Goal: Find specific page/section: Find specific page/section

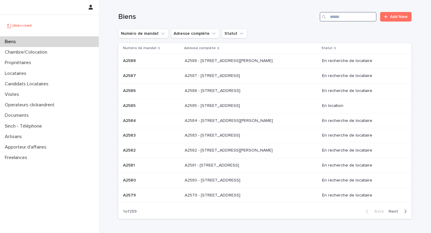
click at [356, 20] on input "Search" at bounding box center [347, 17] width 57 height 10
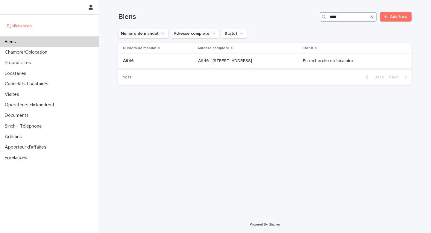
type input "****"
click at [240, 63] on p "A946 - [STREET_ADDRESS]" at bounding box center [225, 60] width 55 height 6
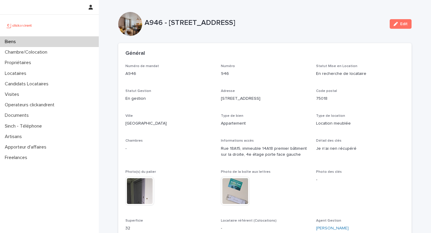
click at [15, 42] on p "Biens" at bounding box center [11, 42] width 18 height 6
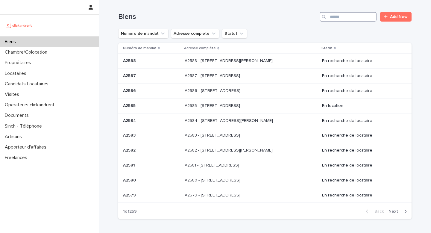
click at [333, 15] on input "Search" at bounding box center [347, 17] width 57 height 10
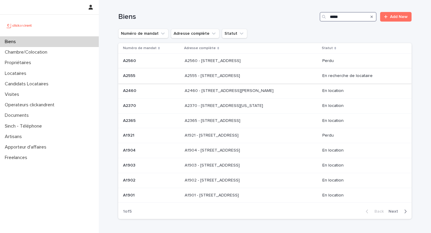
type input "*****"
click at [225, 78] on p "A2555 - [STREET_ADDRESS]" at bounding box center [213, 75] width 57 height 6
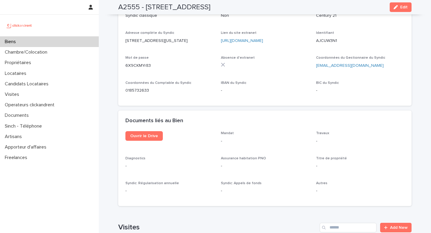
scroll to position [2011, 0]
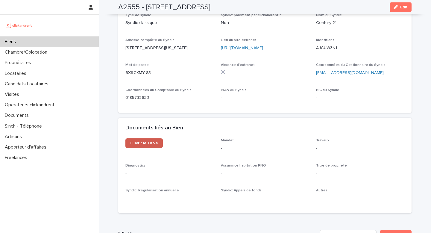
click at [141, 138] on link "Ouvrir le Drive" at bounding box center [143, 143] width 37 height 10
click at [19, 43] on p "Biens" at bounding box center [11, 42] width 18 height 6
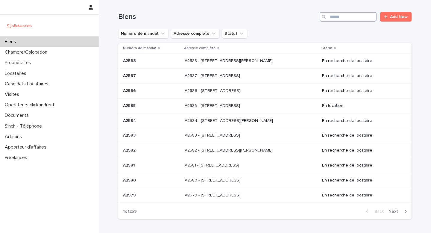
click at [338, 19] on input "Search" at bounding box center [347, 17] width 57 height 10
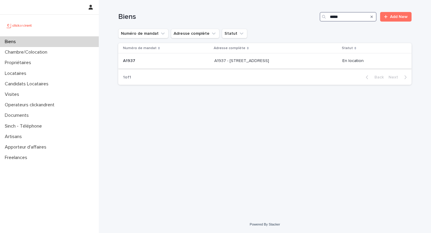
type input "*****"
click at [247, 64] on div "A1937 - [STREET_ADDRESS] - [STREET_ADDRESS]" at bounding box center [275, 61] width 123 height 10
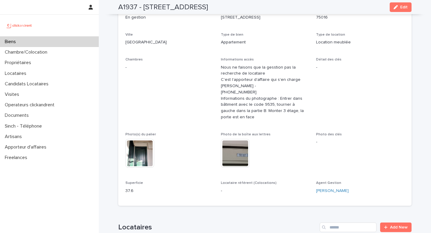
scroll to position [82, 0]
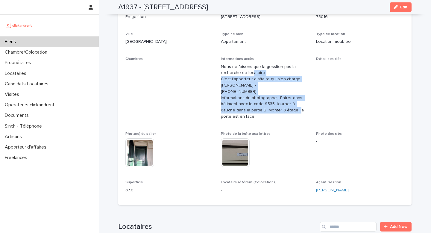
drag, startPoint x: 252, startPoint y: 70, endPoint x: 275, endPoint y: 109, distance: 46.0
click at [275, 109] on p "Nous ne faisons que la gesstion pas la recherche de locataire C'est l'apporteur…" at bounding box center [265, 92] width 88 height 56
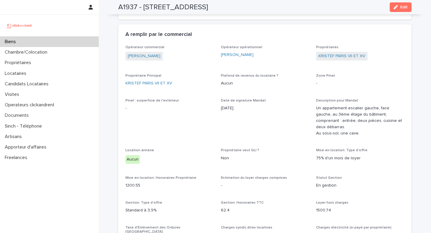
scroll to position [385, 0]
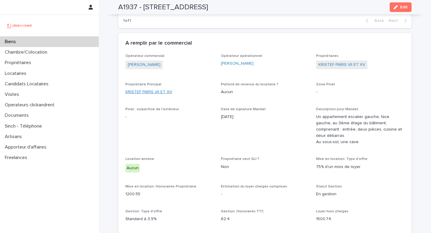
click at [162, 93] on link "KRISTEF PARIS VII ET XV" at bounding box center [148, 92] width 47 height 6
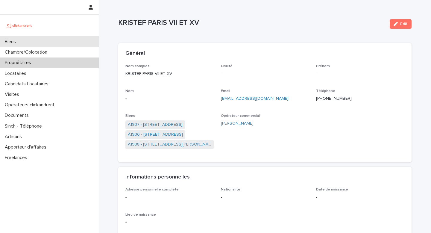
click at [13, 41] on p "Biens" at bounding box center [11, 42] width 18 height 6
